Goal: Information Seeking & Learning: Learn about a topic

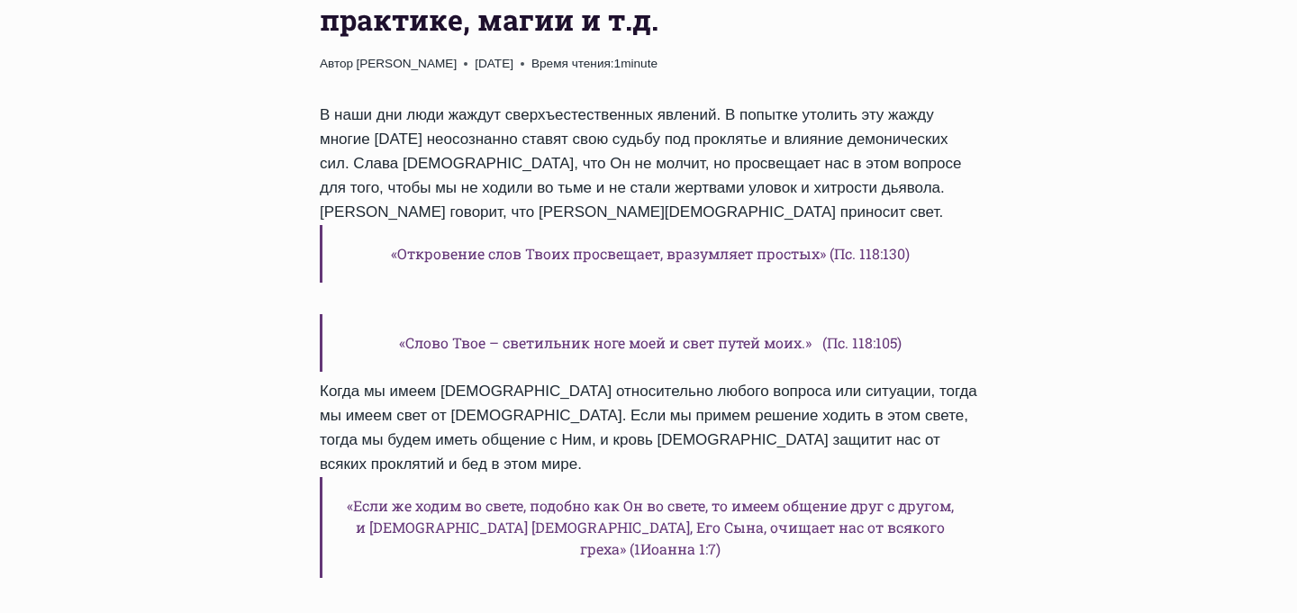
scroll to position [355, 0]
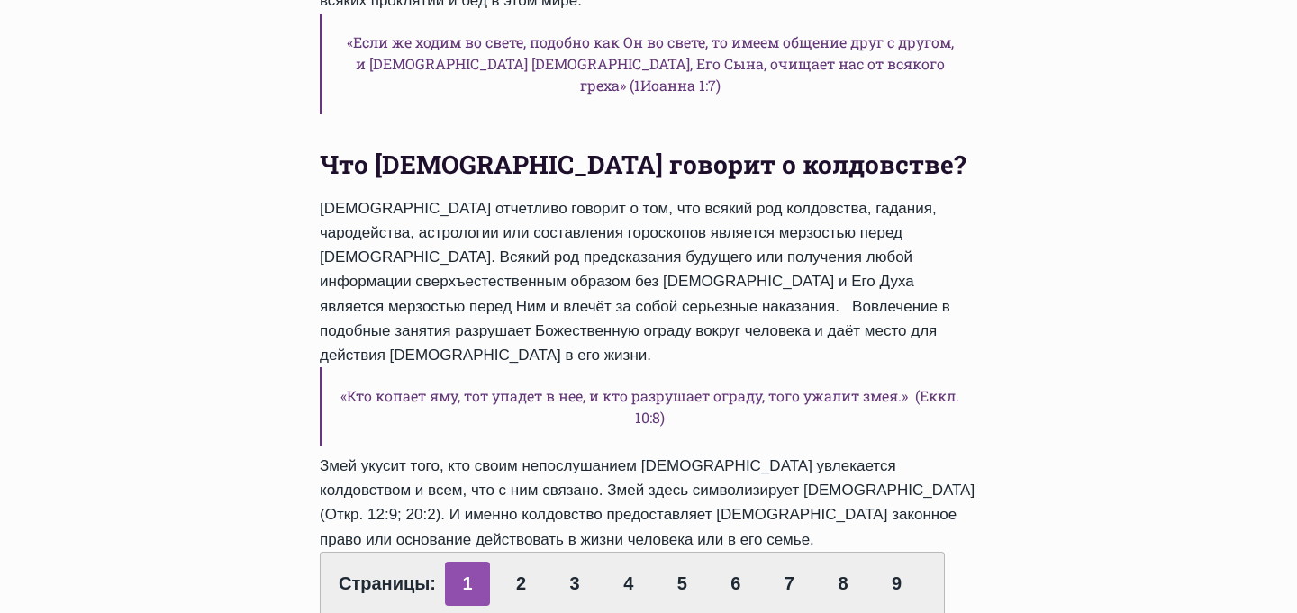
scroll to position [823, 0]
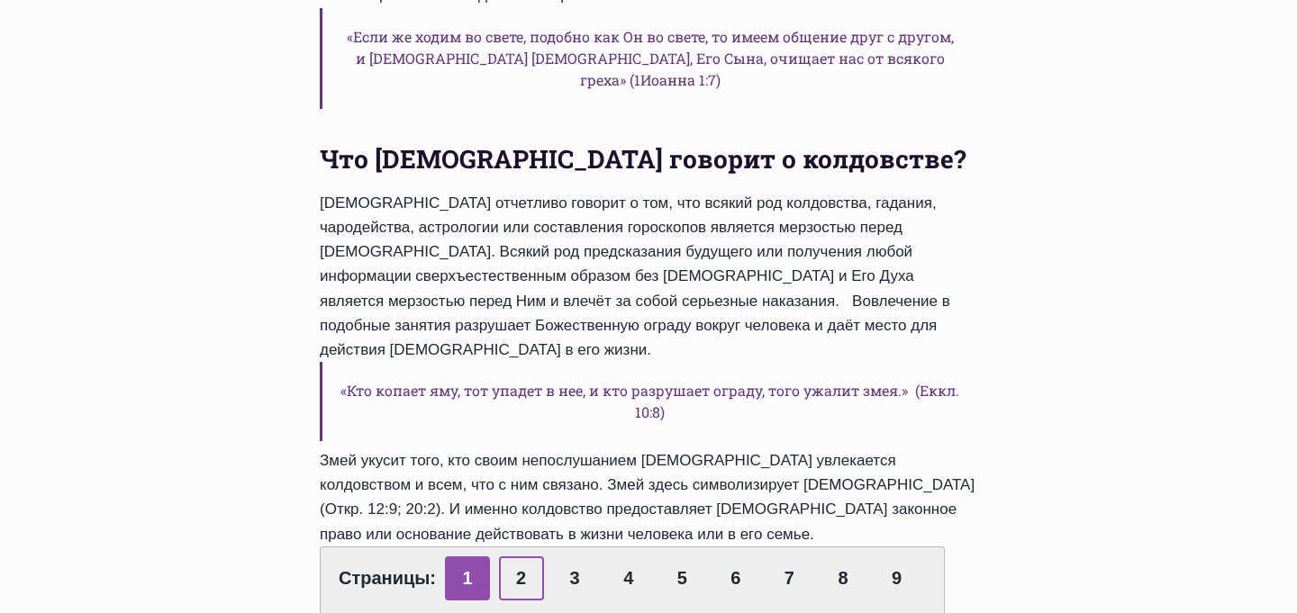
click at [523, 556] on link "2" at bounding box center [521, 578] width 45 height 44
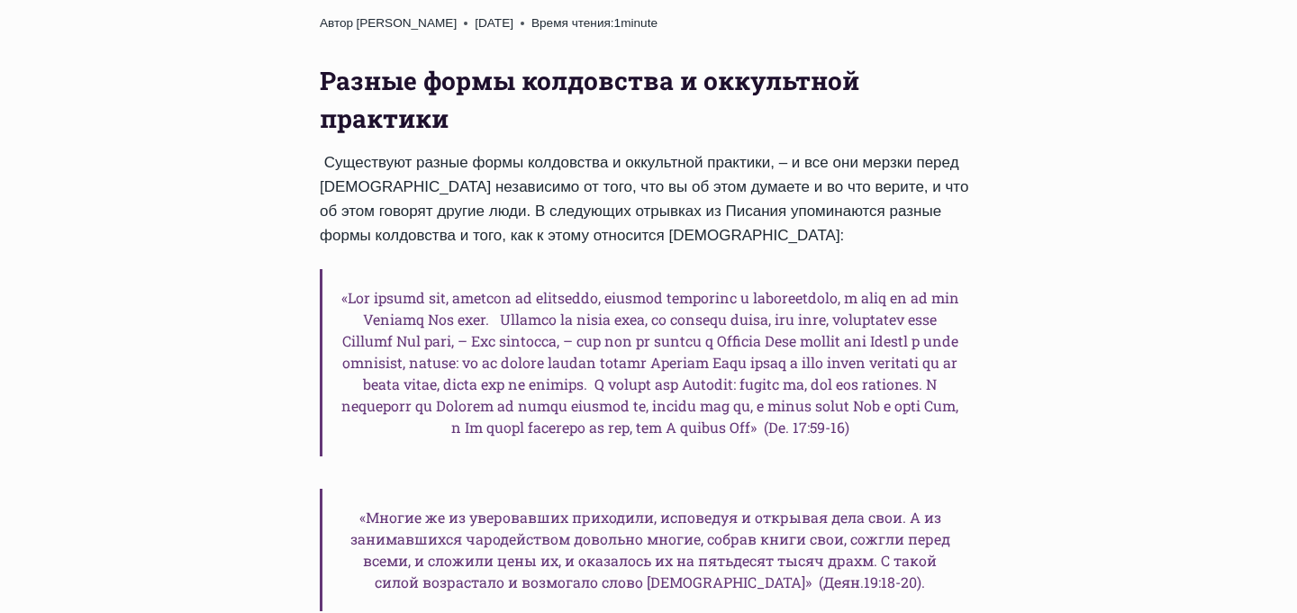
scroll to position [626, 0]
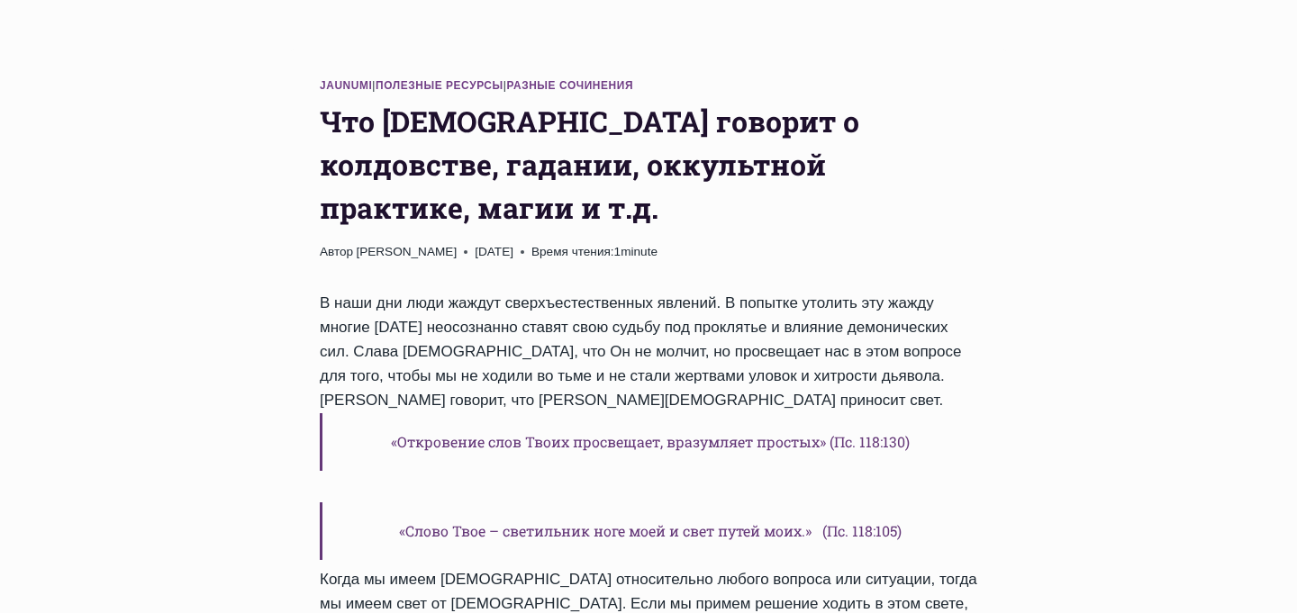
scroll to position [290, 0]
